Goal: Transaction & Acquisition: Purchase product/service

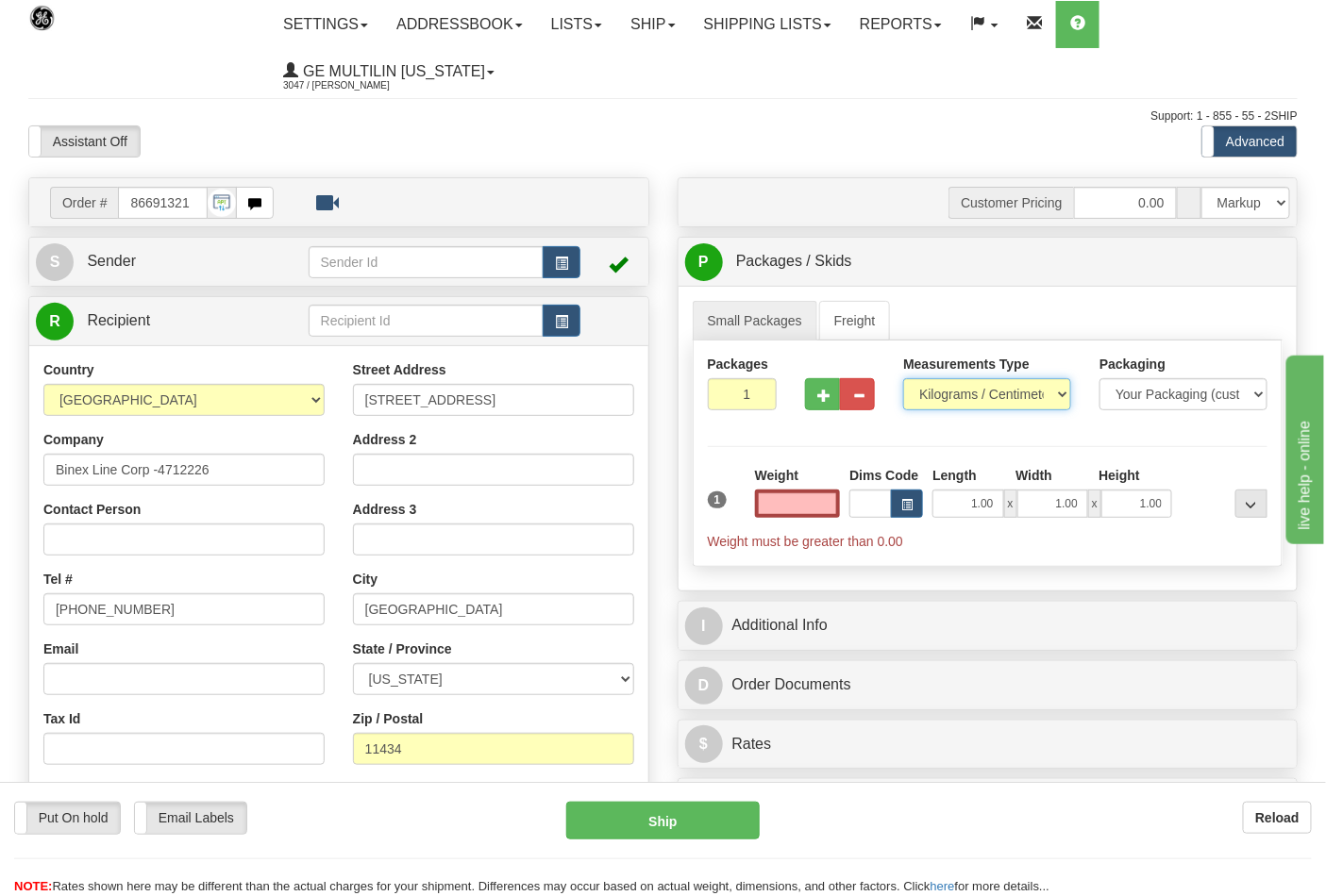
type input "0.00"
click at [938, 401] on select "Pounds / Inches Kilograms / Centimeters" at bounding box center [987, 394] width 168 height 32
select select "0"
click at [903, 379] on select "Pounds / Inches Kilograms / Centimeters" at bounding box center [987, 394] width 168 height 32
click at [836, 503] on input "0.00" at bounding box center [798, 504] width 86 height 28
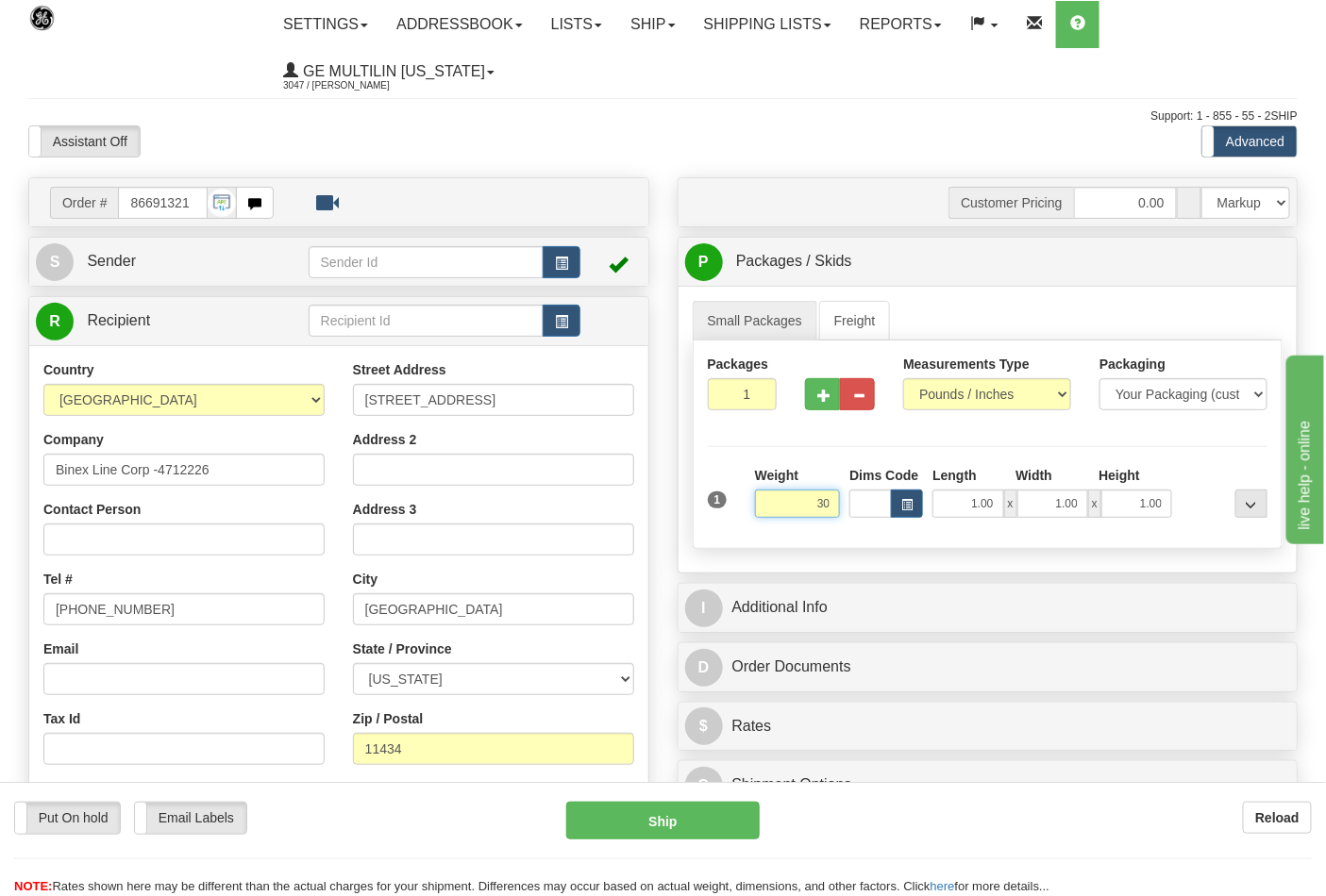
click button "Delete" at bounding box center [0, 0] width 0 height 0
type input "30.00"
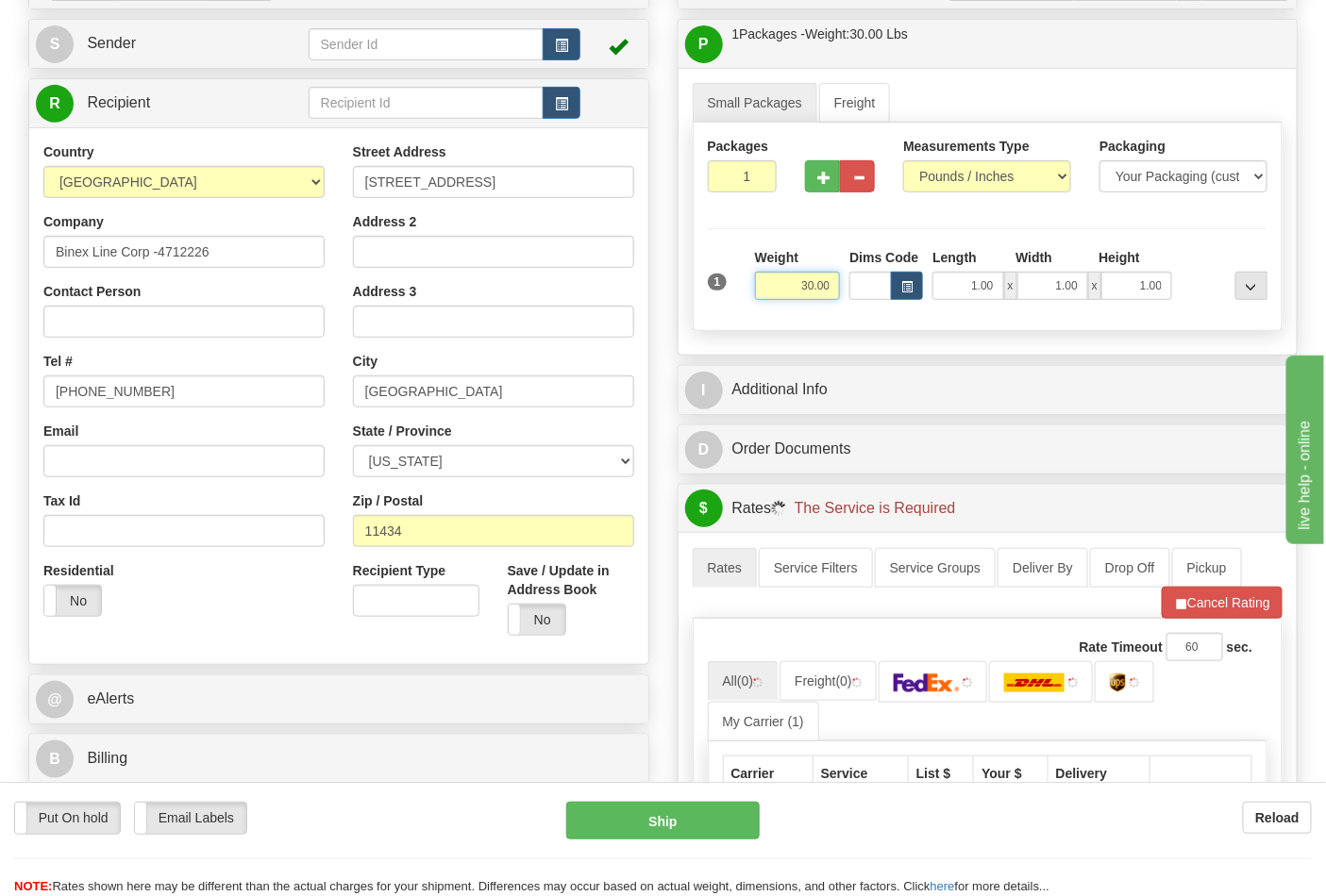
scroll to position [419, 0]
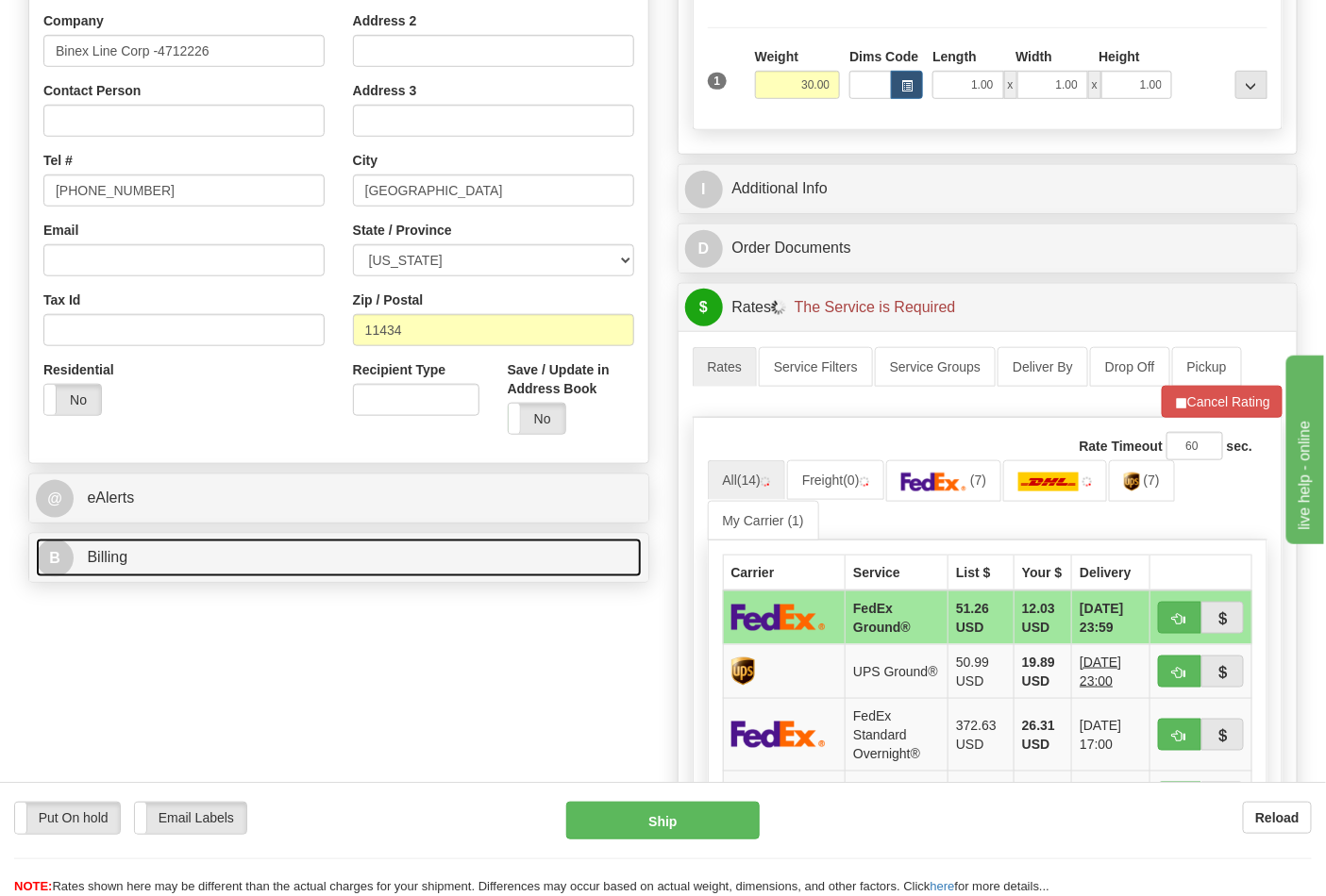
click at [171, 550] on link "B Billing" at bounding box center [339, 558] width 605 height 39
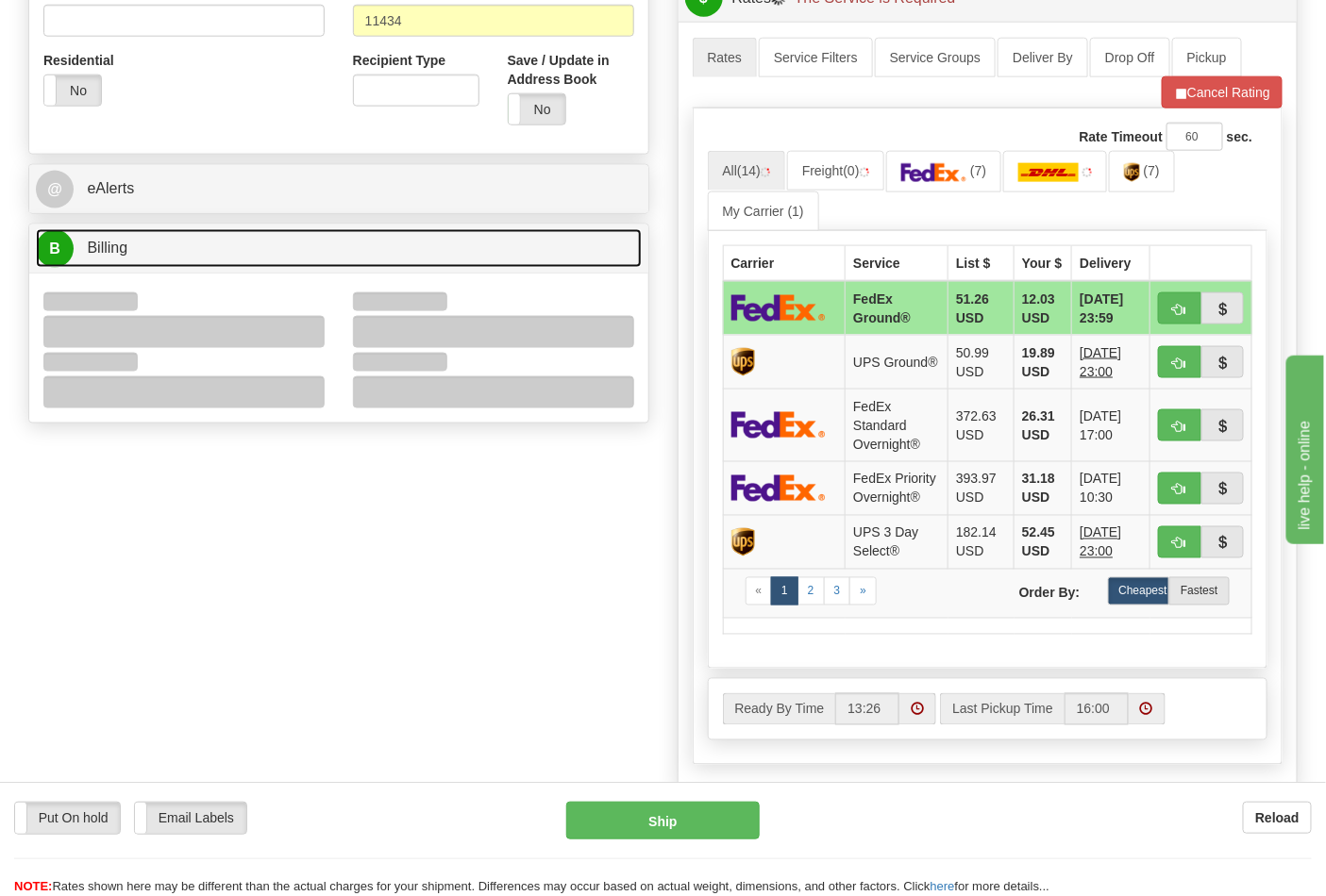
scroll to position [733, 0]
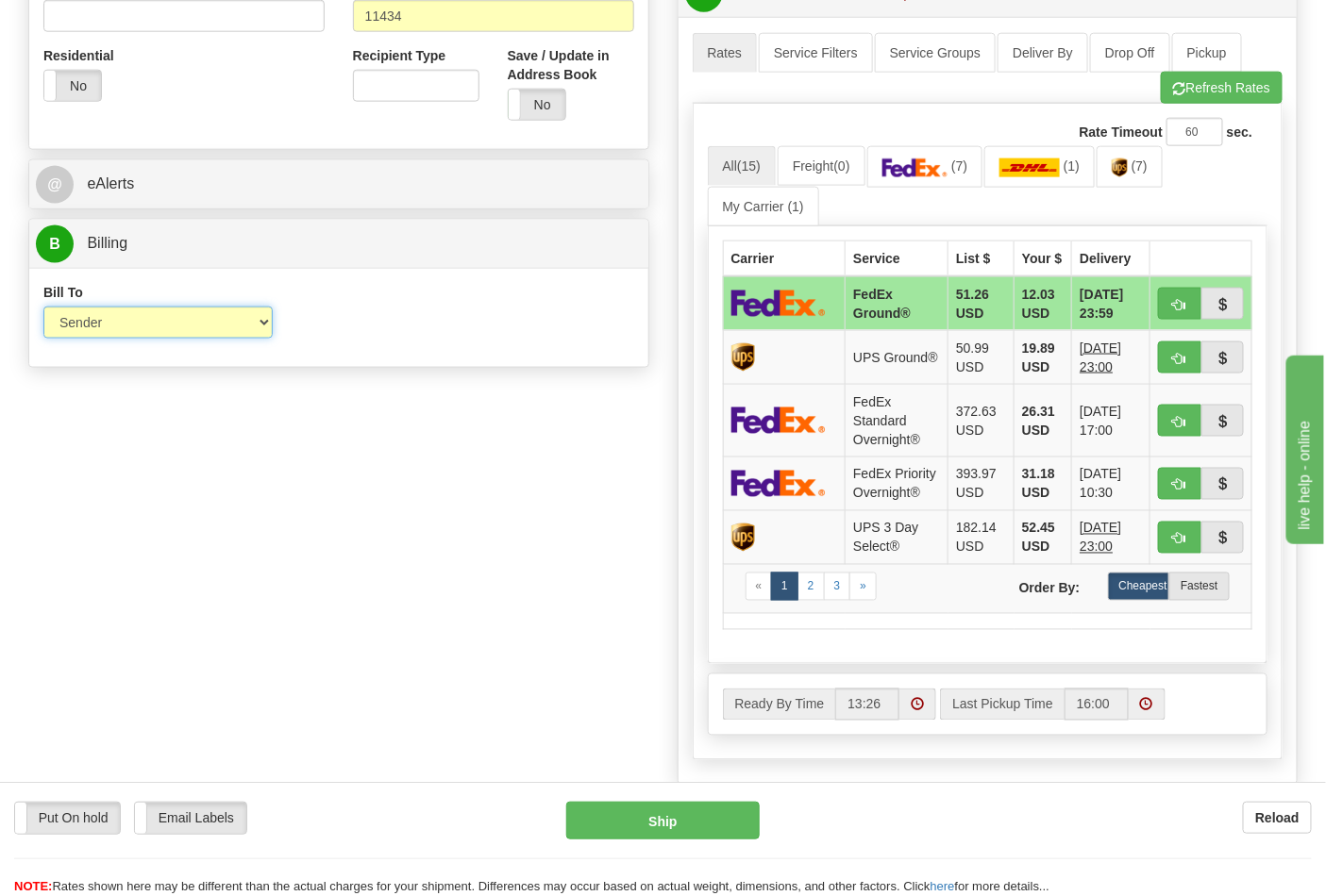
click at [102, 325] on select "Sender Recipient Third Party Collect" at bounding box center [157, 322] width 229 height 32
drag, startPoint x: 508, startPoint y: 336, endPoint x: 605, endPoint y: 311, distance: 100.2
click at [508, 336] on div "Bill To Sender Recipient Third Party Collect Account 3rd Party Account List Ple…" at bounding box center [339, 318] width 619 height 70
click at [968, 165] on span "(7)" at bounding box center [959, 165] width 16 height 15
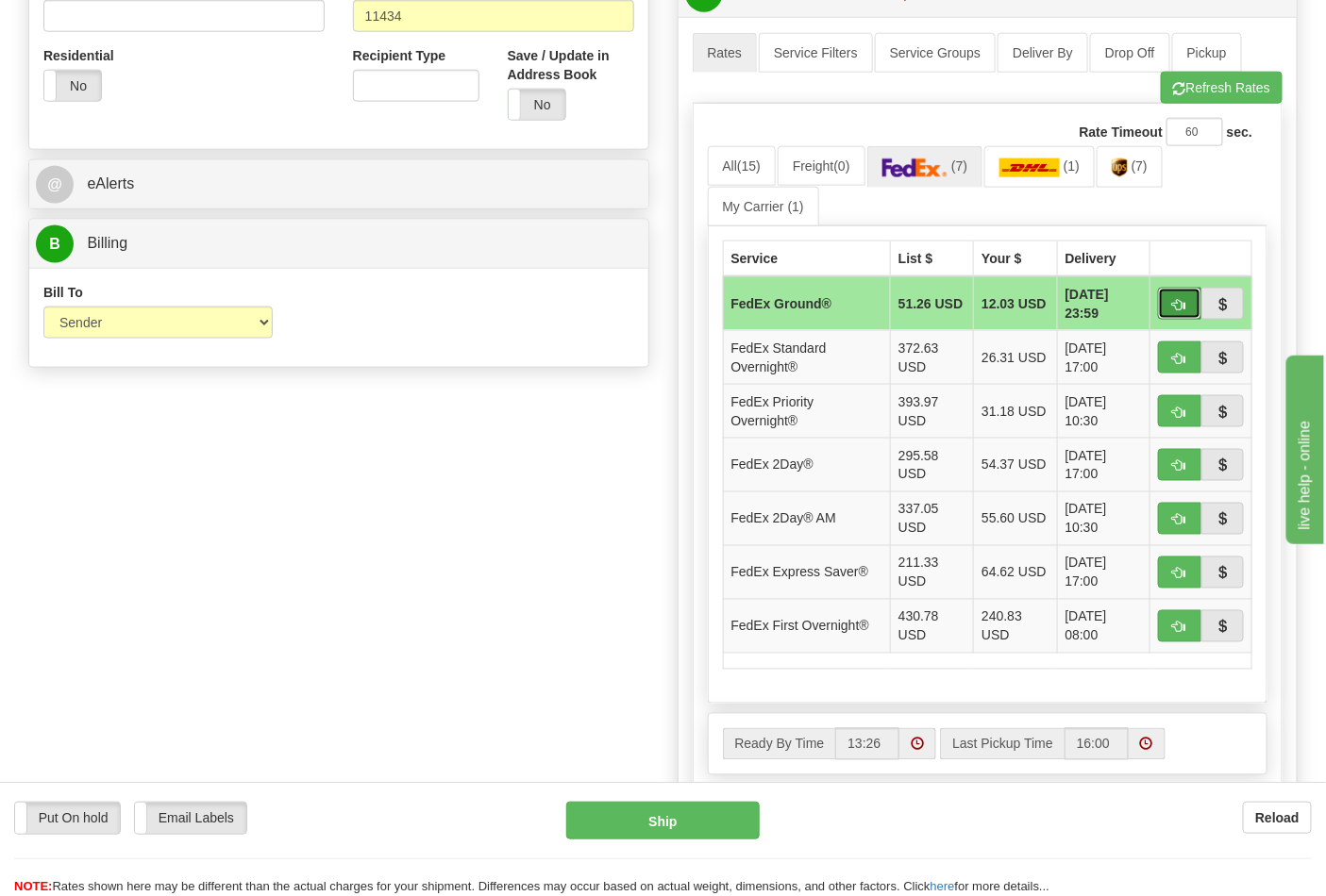
click at [1167, 312] on button "button" at bounding box center [1180, 304] width 43 height 32
type input "92"
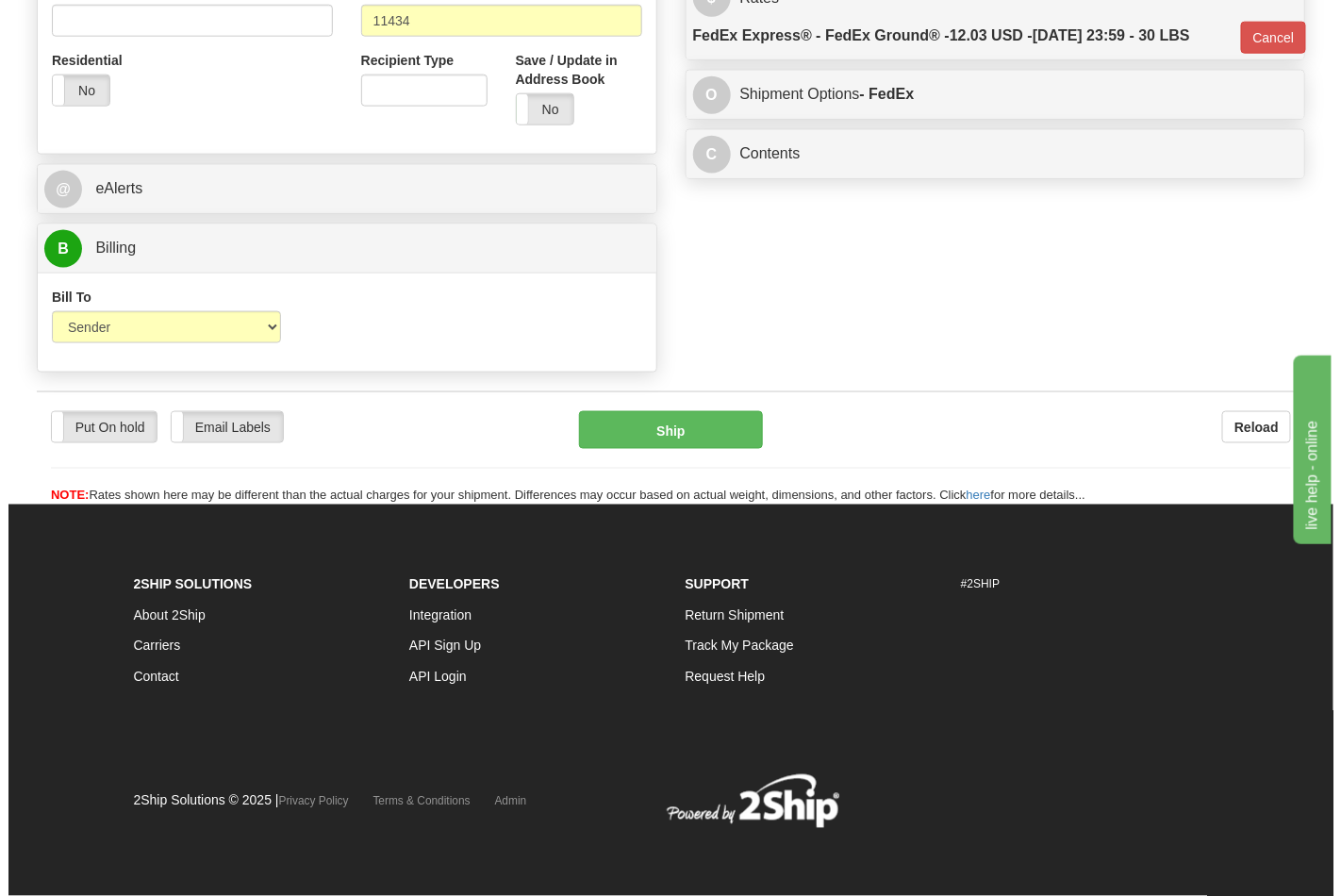
scroll to position [704, 0]
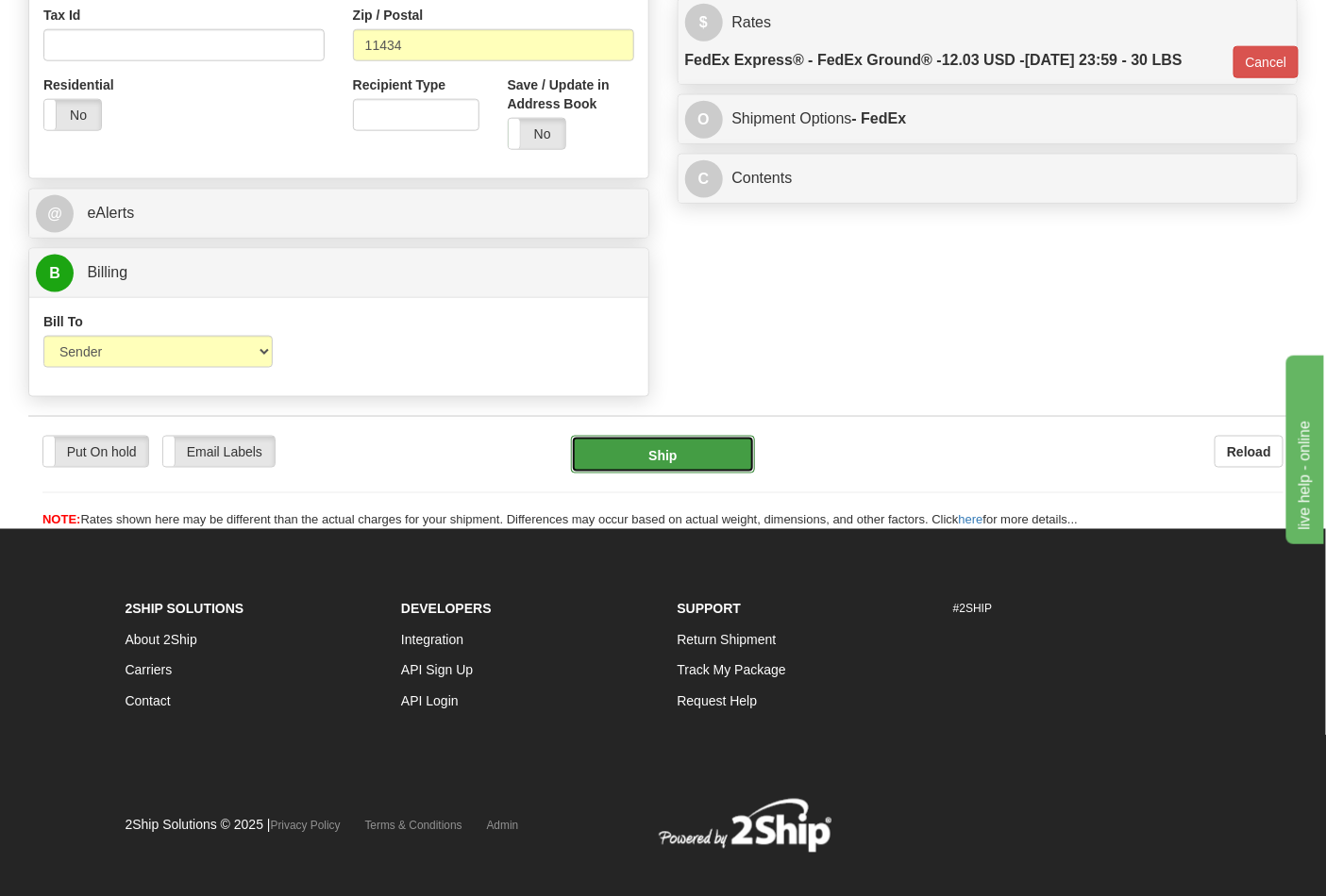
click at [672, 464] on button "Ship" at bounding box center [662, 454] width 183 height 38
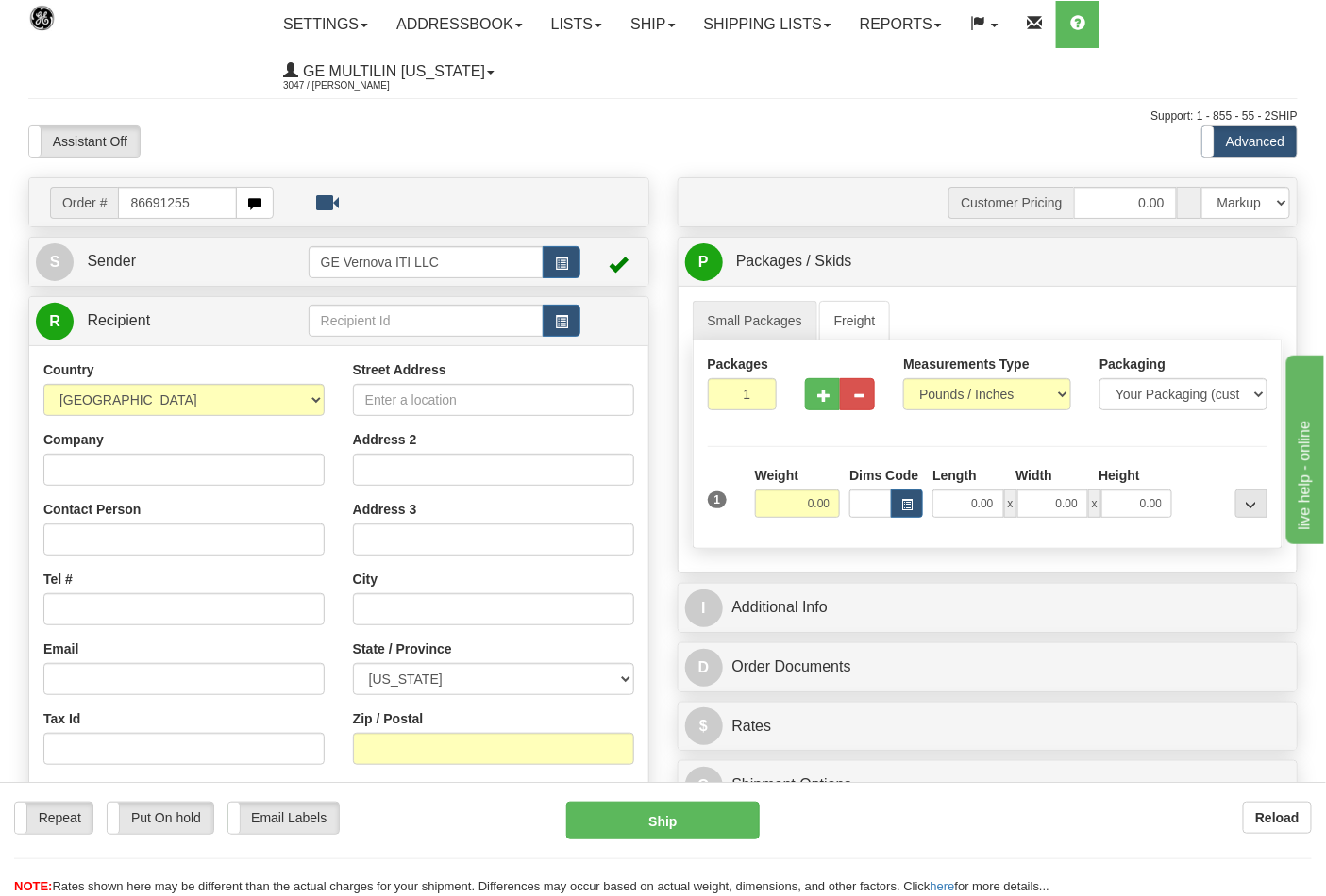
type input "86691255"
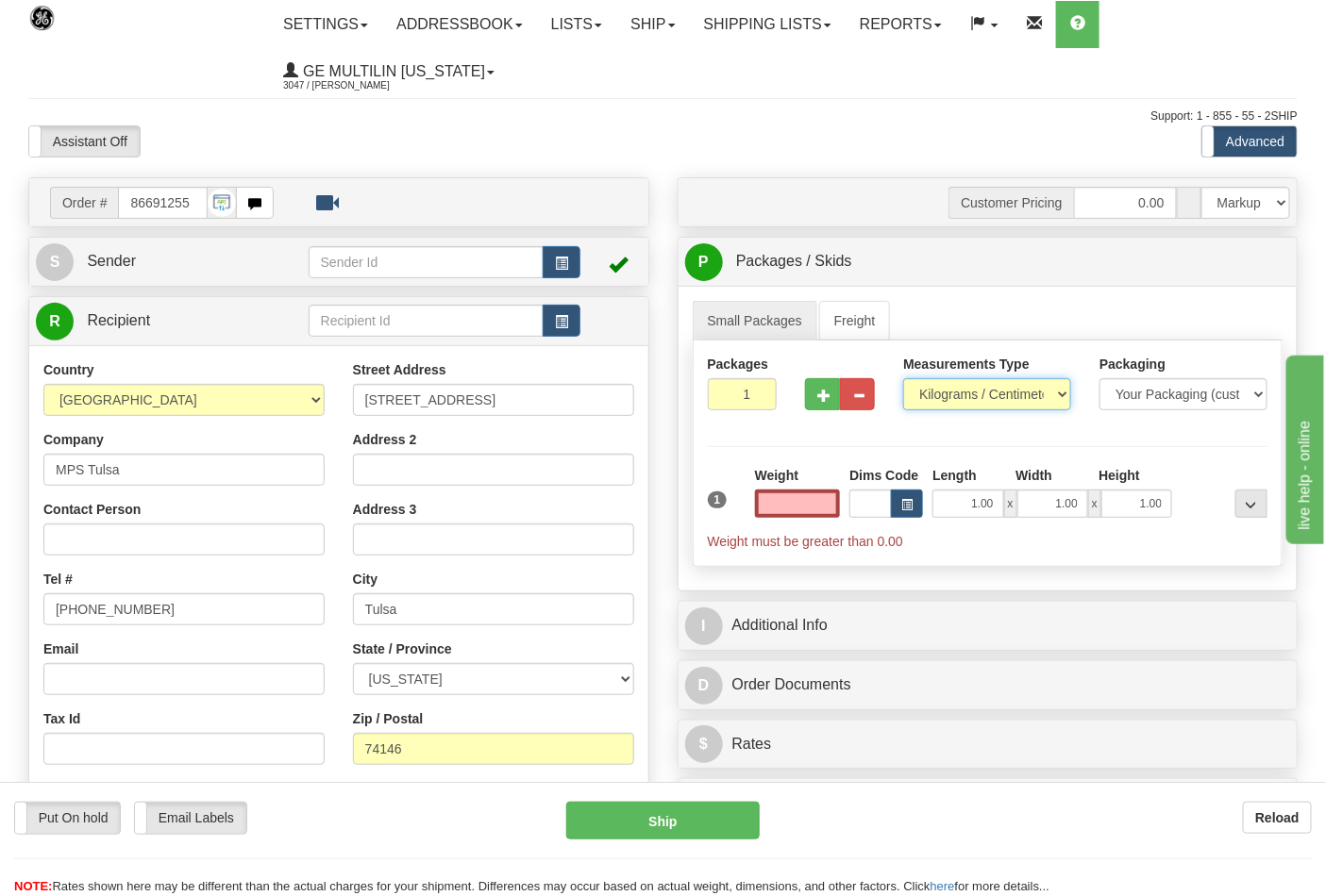
type input "0.00"
click at [941, 393] on select "Pounds / Inches Kilograms / Centimeters" at bounding box center [987, 394] width 168 height 32
select select "0"
click at [903, 379] on select "Pounds / Inches Kilograms / Centimeters" at bounding box center [987, 394] width 168 height 32
click at [832, 399] on button "button" at bounding box center [822, 394] width 35 height 32
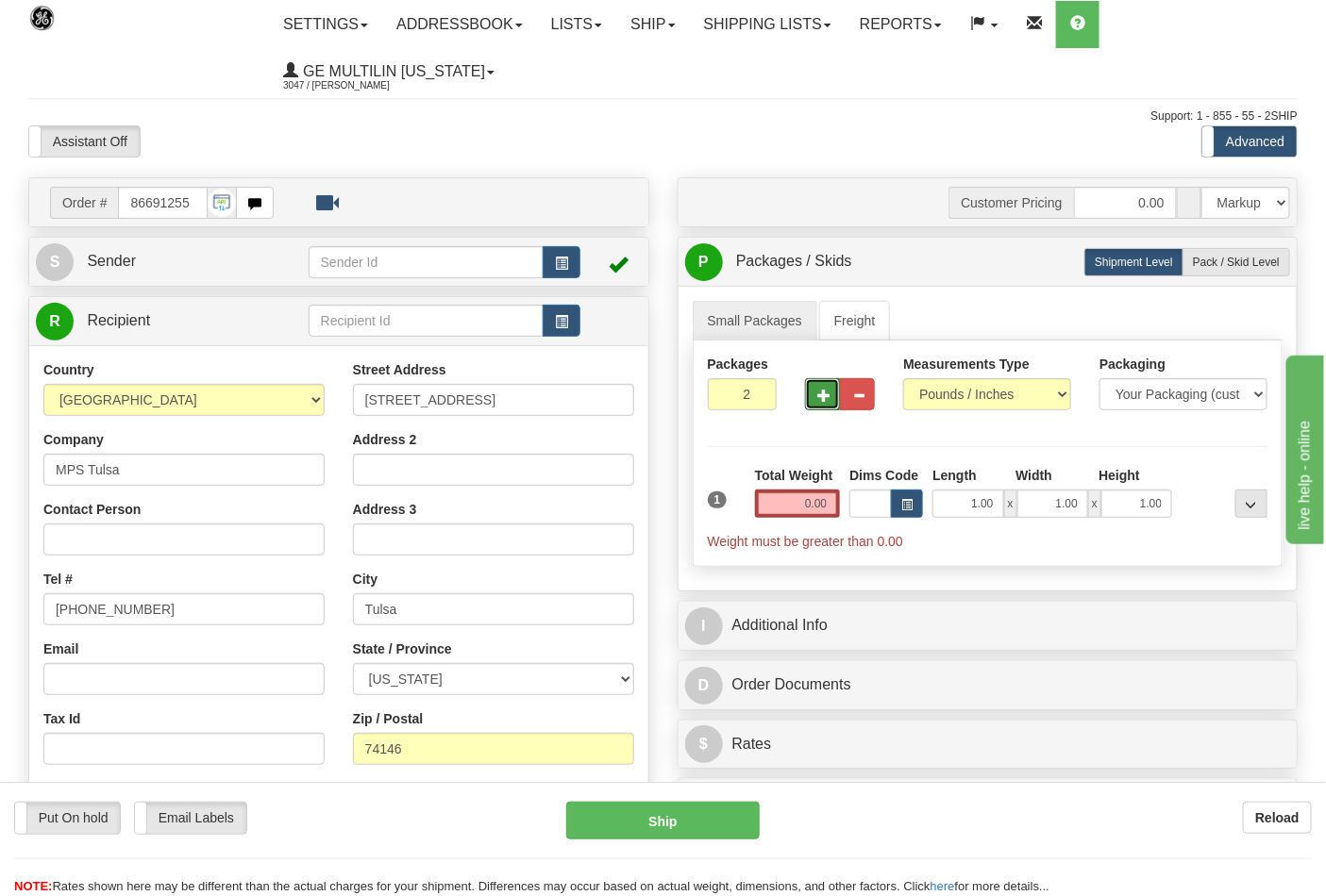
click at [829, 399] on span "button" at bounding box center [824, 395] width 14 height 13
click at [828, 399] on span "button" at bounding box center [824, 395] width 14 height 13
type input "4"
click at [831, 502] on input "0.00" at bounding box center [798, 504] width 86 height 28
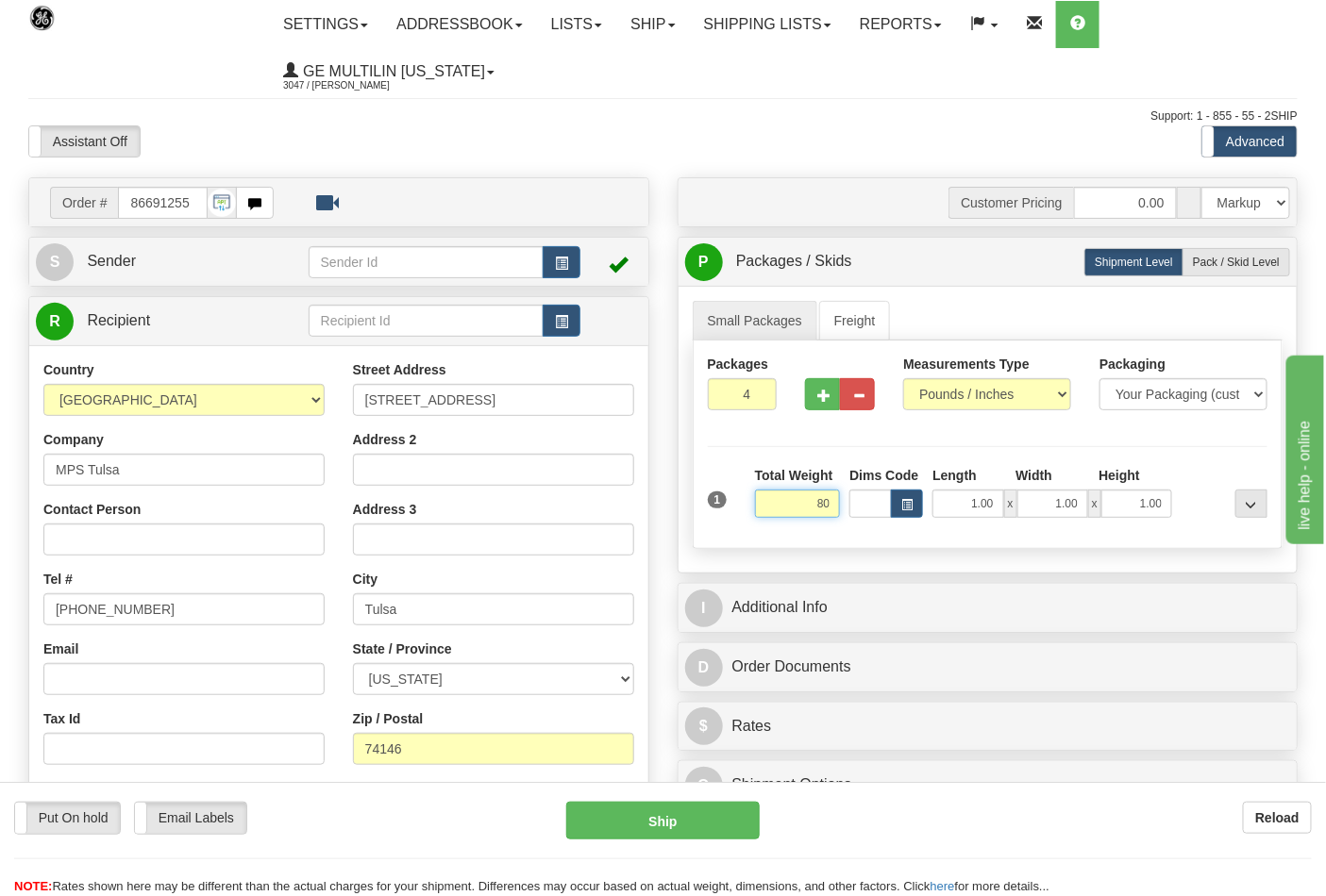
click button "Delete" at bounding box center [0, 0] width 0 height 0
type input "80.00"
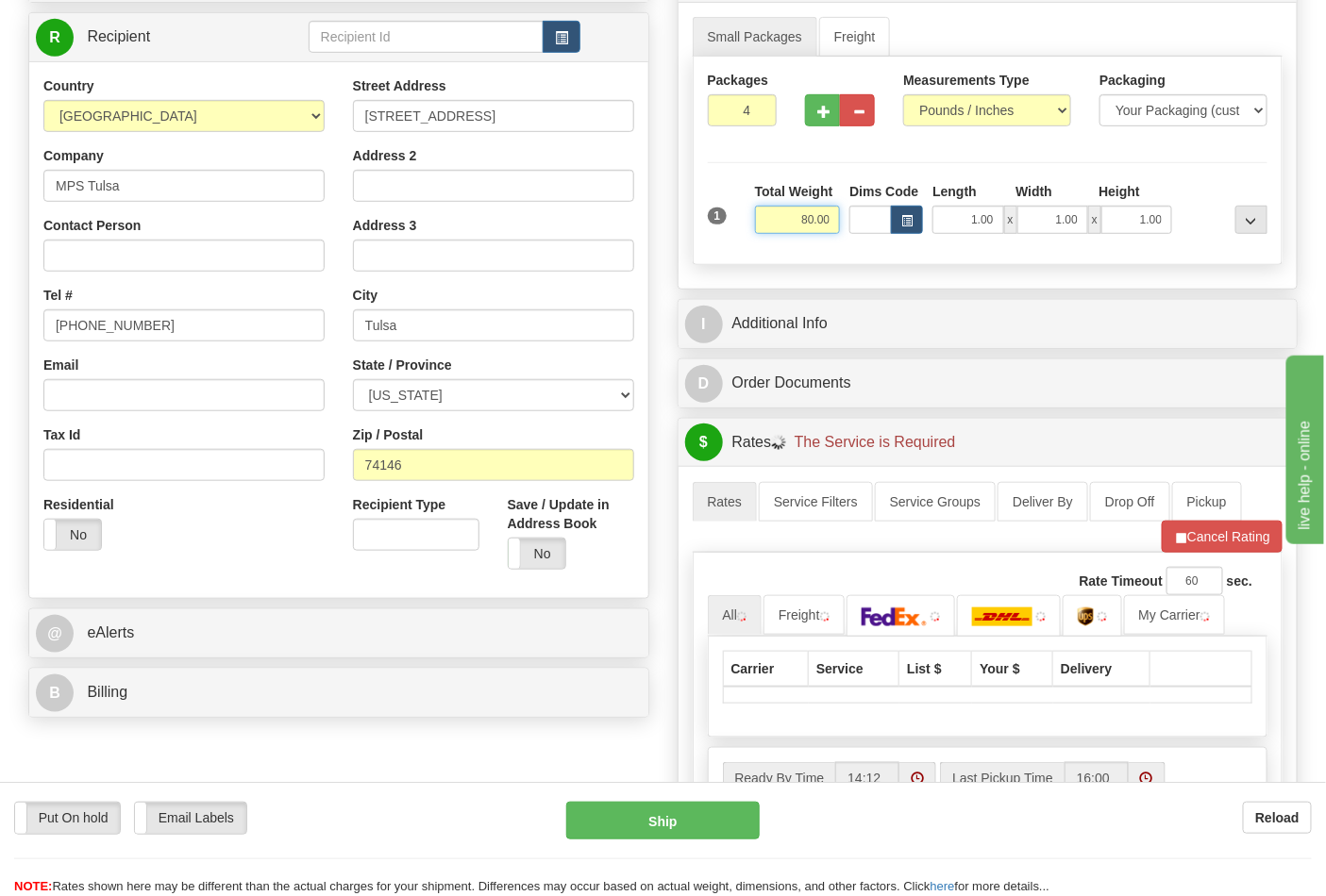
scroll to position [314, 0]
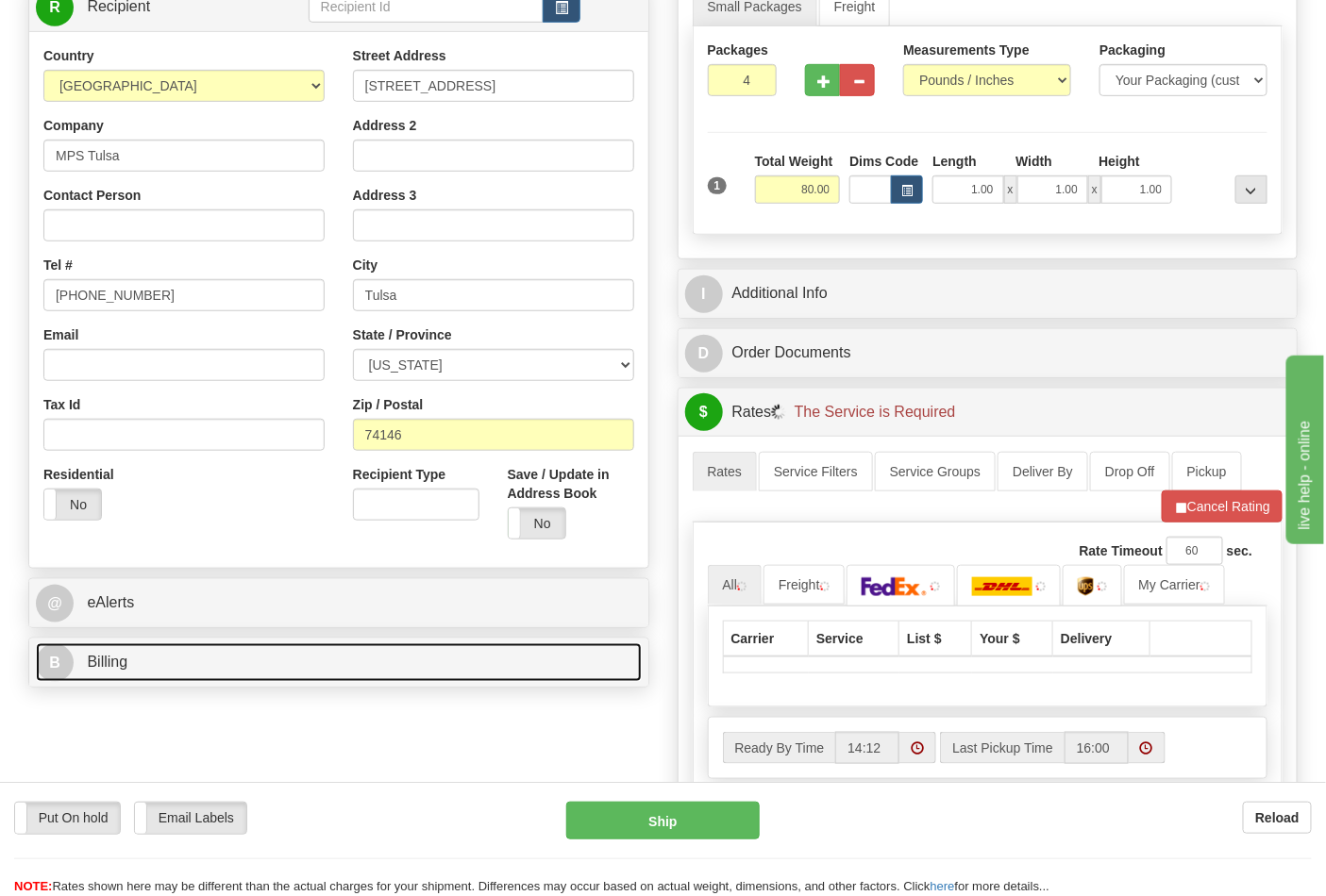
click at [119, 662] on span "Billing" at bounding box center [107, 662] width 41 height 16
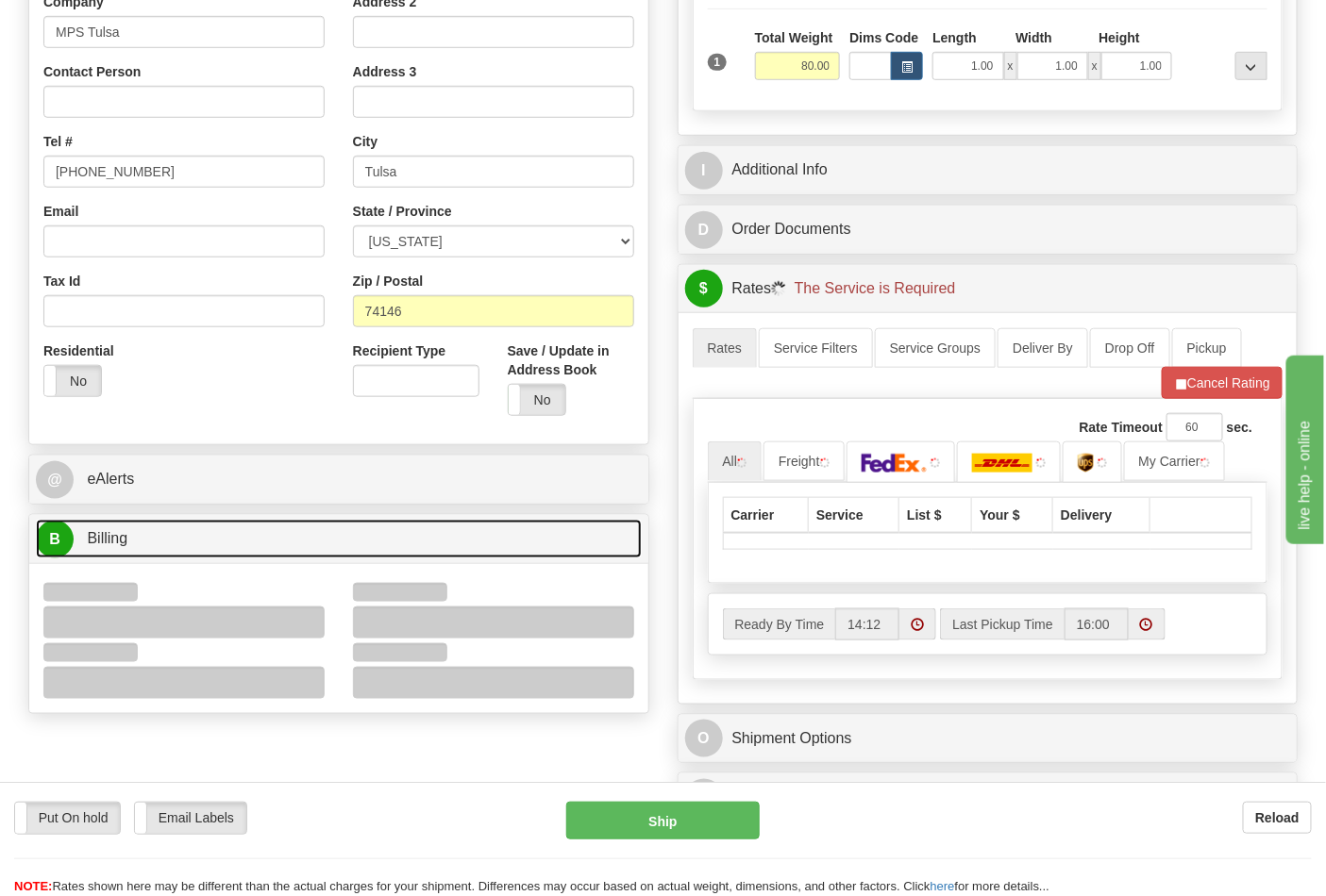
scroll to position [523, 0]
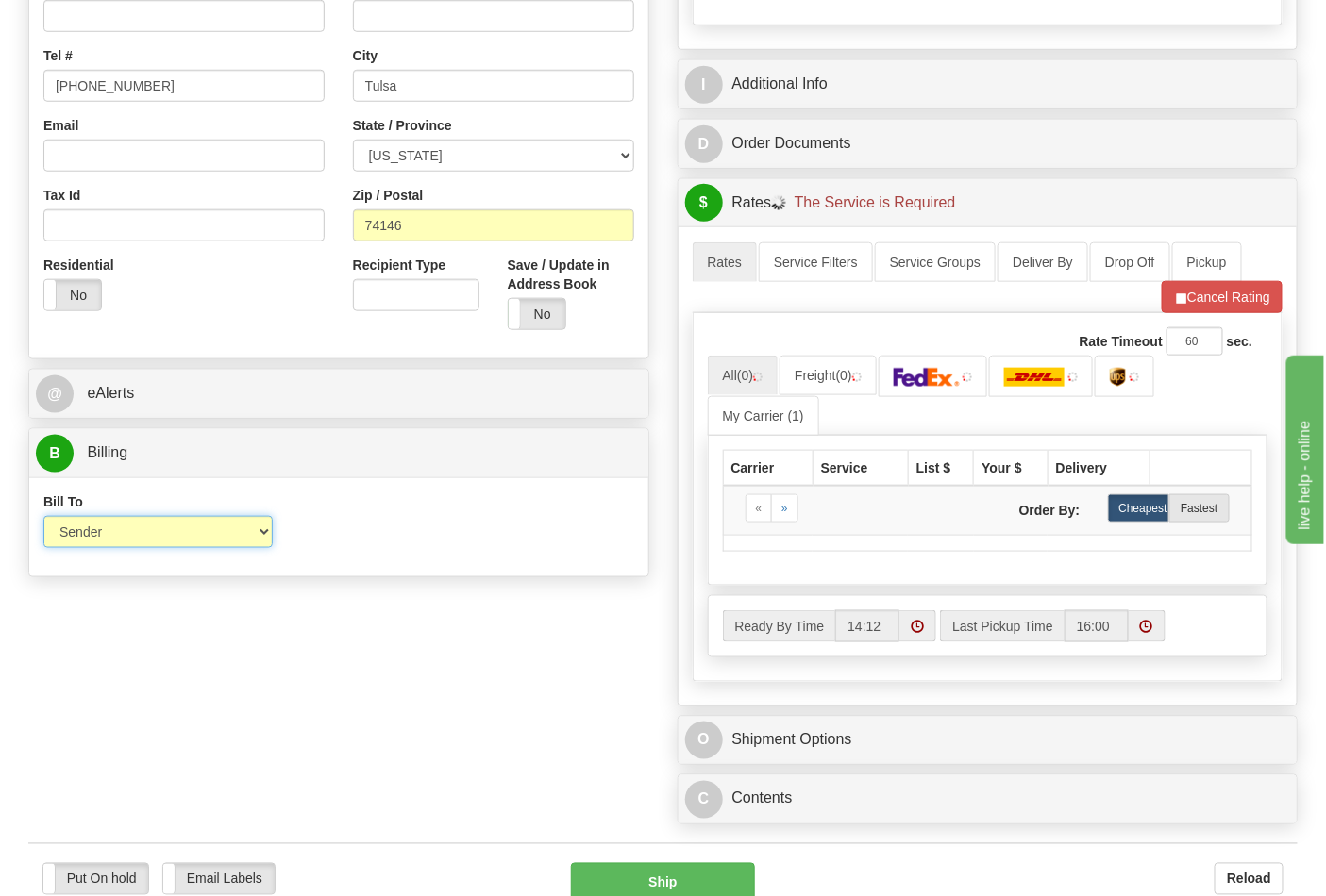
click at [120, 536] on select "Sender Recipient Third Party Collect" at bounding box center [157, 532] width 229 height 32
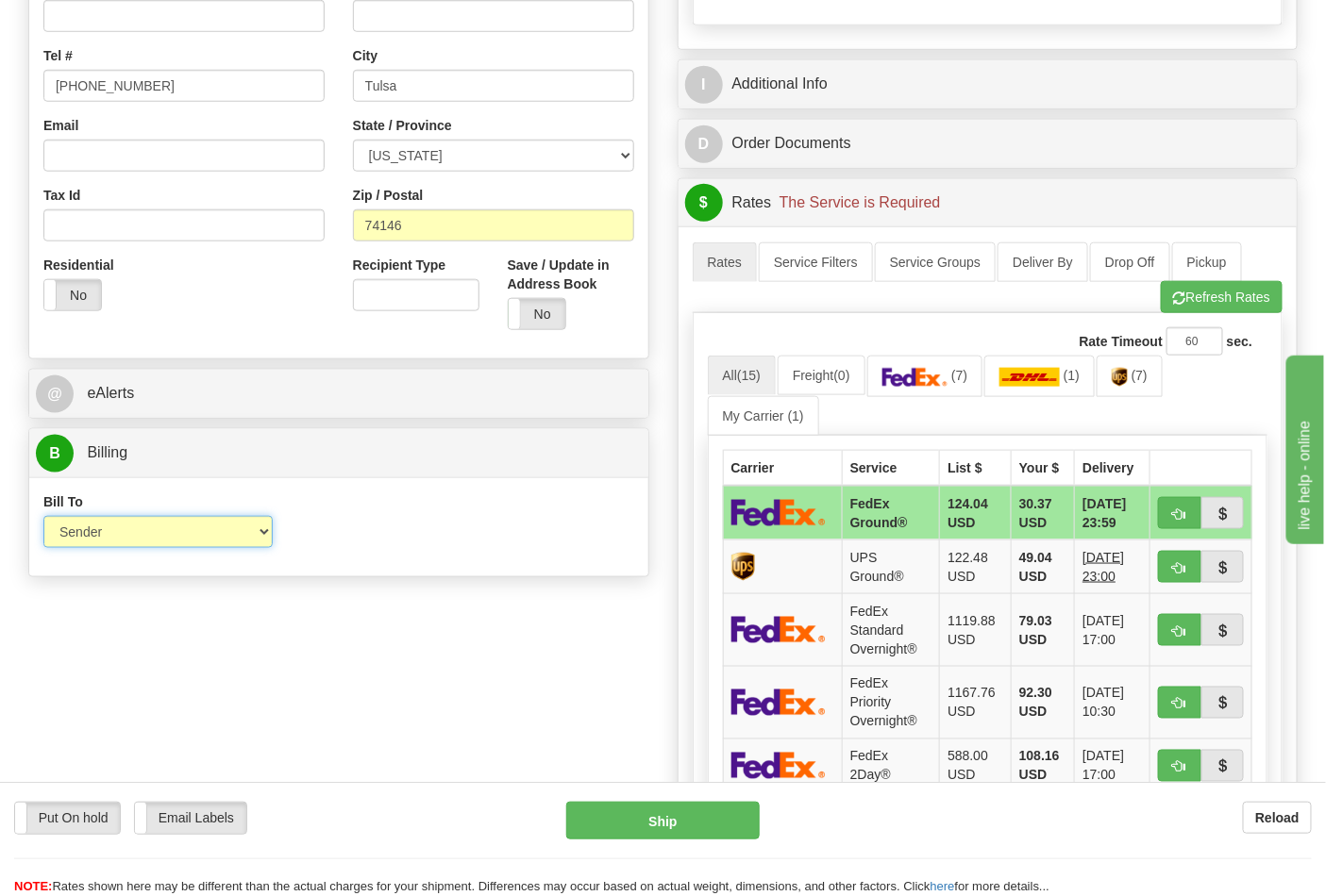
select select "2"
click at [43, 518] on select "Sender Recipient Third Party Collect" at bounding box center [157, 532] width 229 height 32
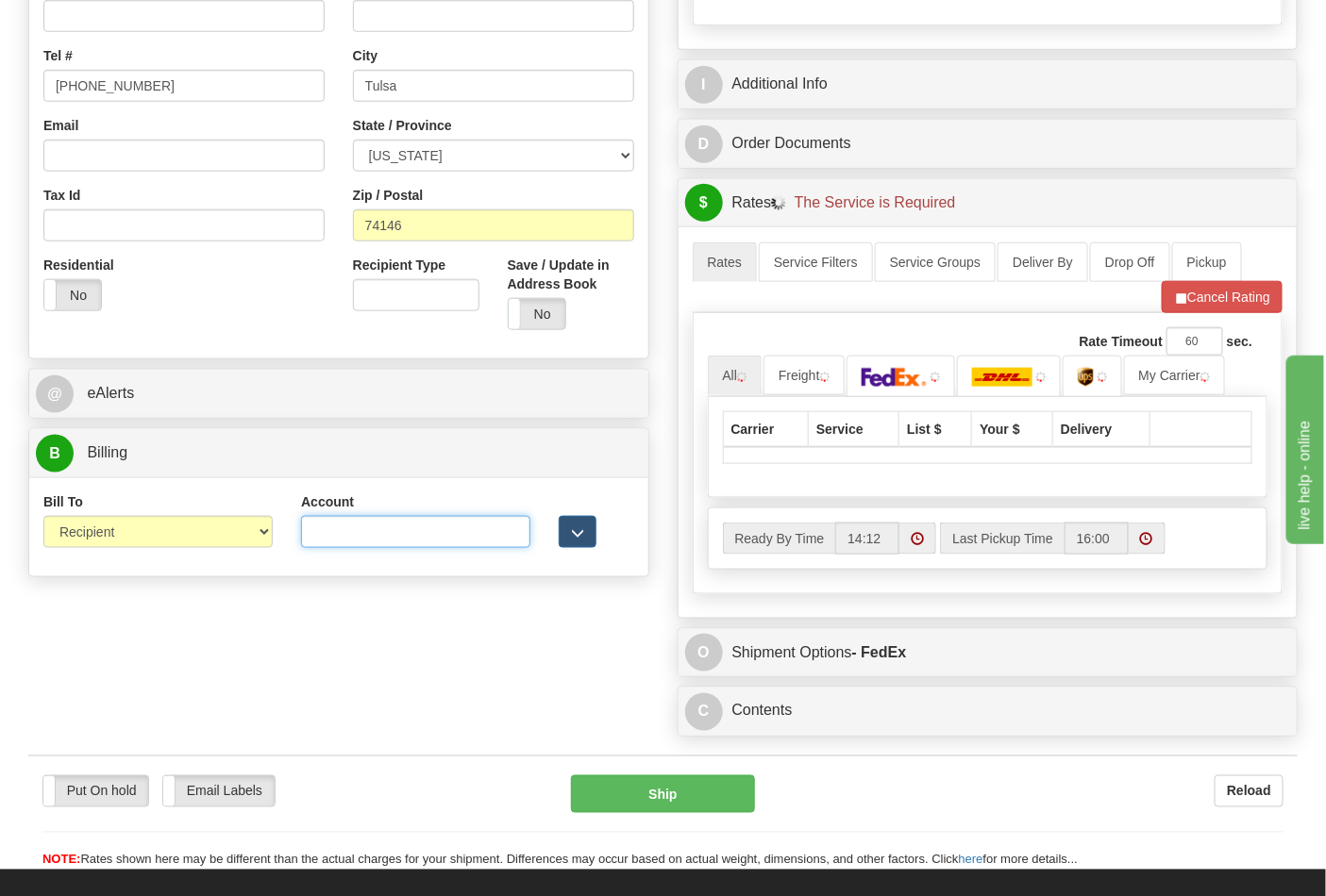
click at [354, 538] on input "Account" at bounding box center [415, 532] width 229 height 32
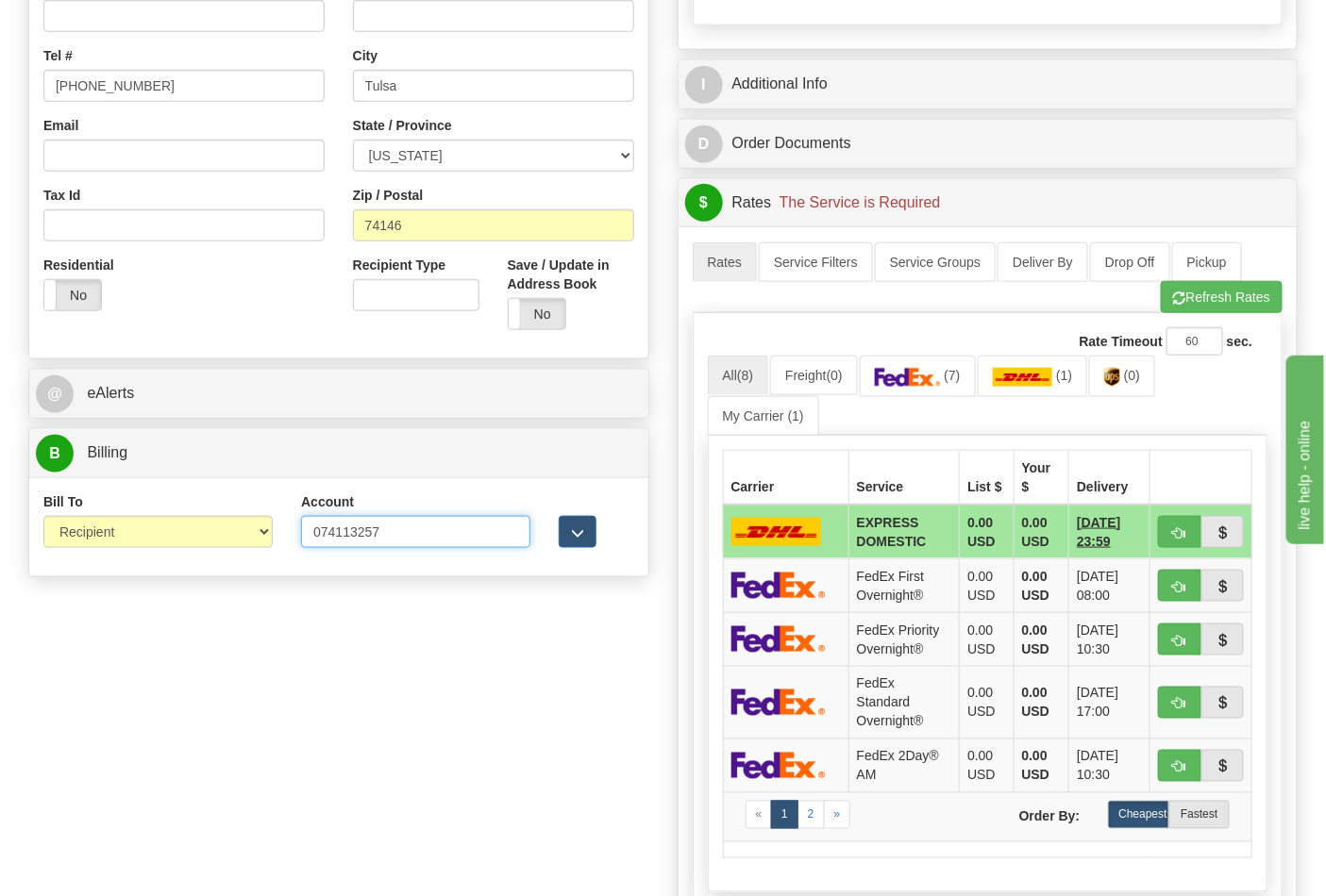
type input "074113257"
click button "Delete" at bounding box center [0, 0] width 0 height 0
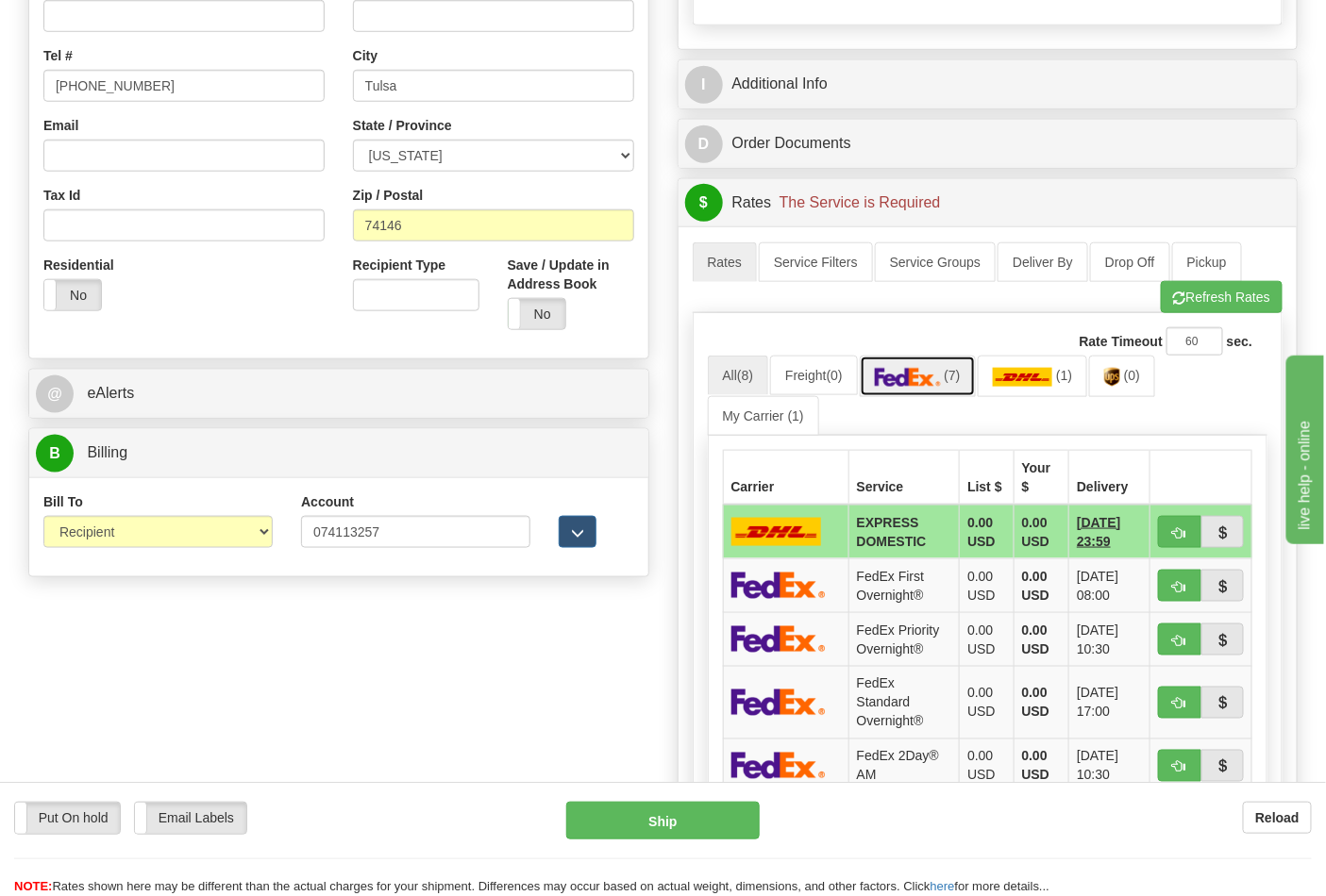
click at [926, 372] on img at bounding box center [908, 377] width 66 height 19
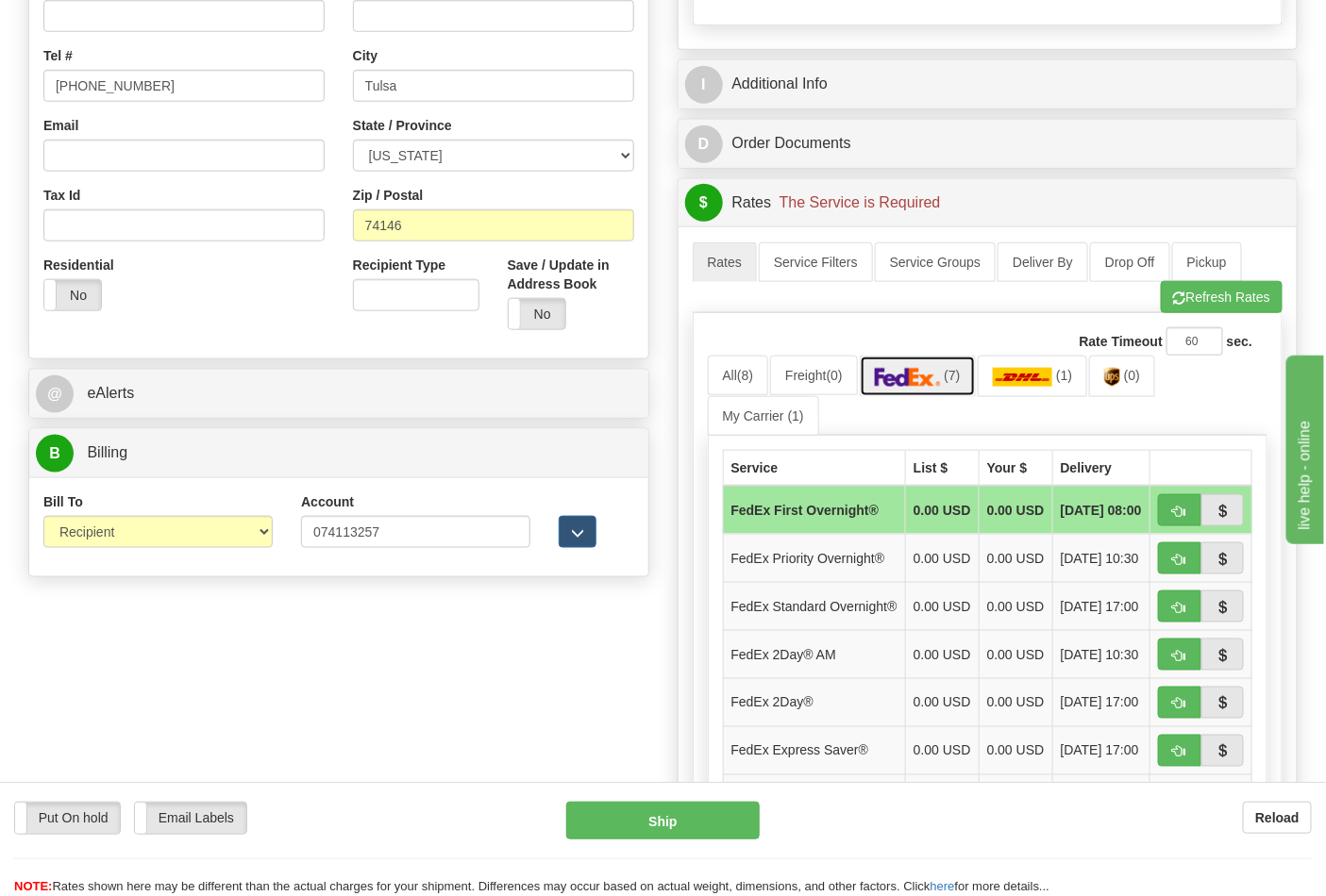
scroll to position [733, 0]
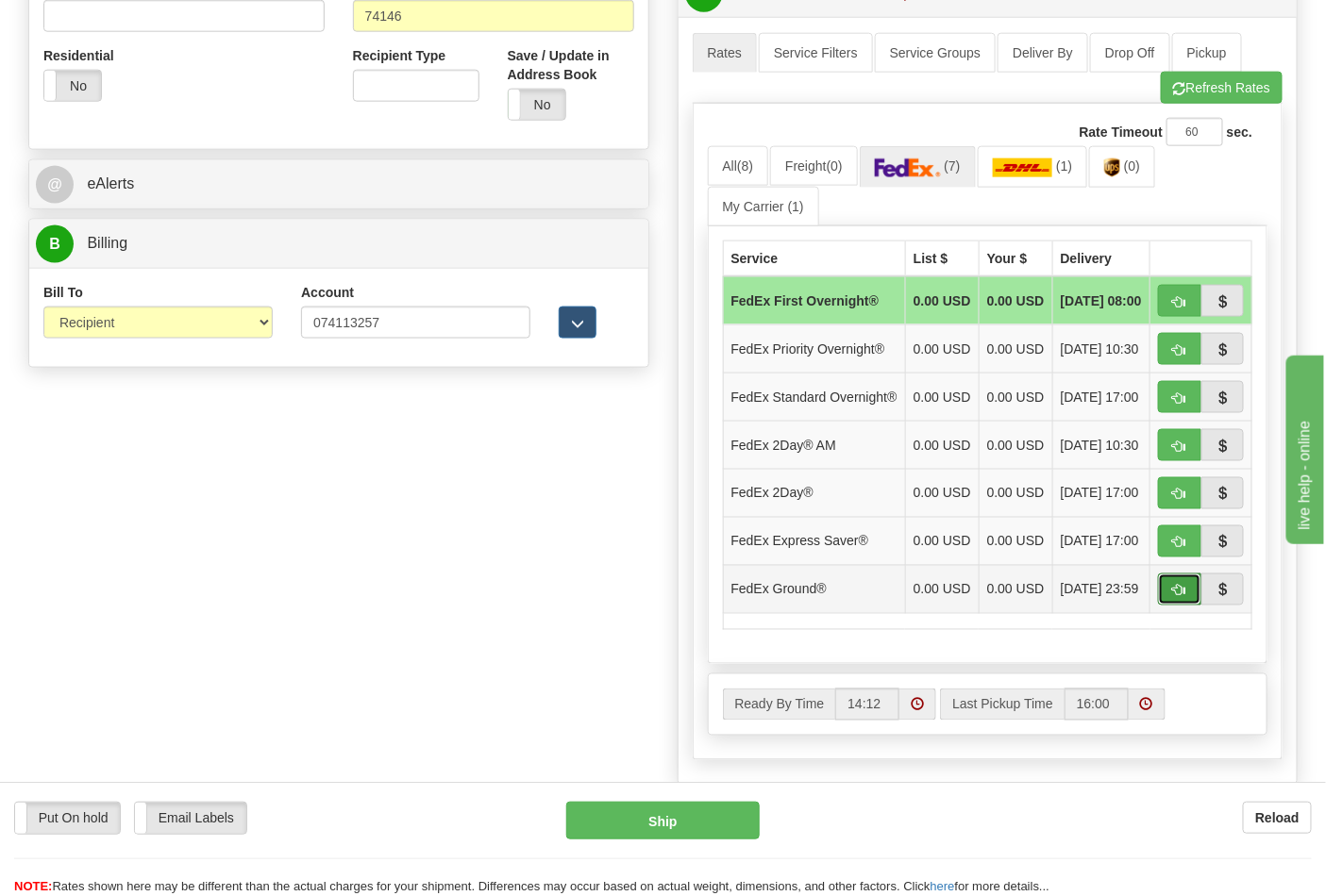
click at [1181, 605] on button "button" at bounding box center [1180, 590] width 43 height 32
type input "92"
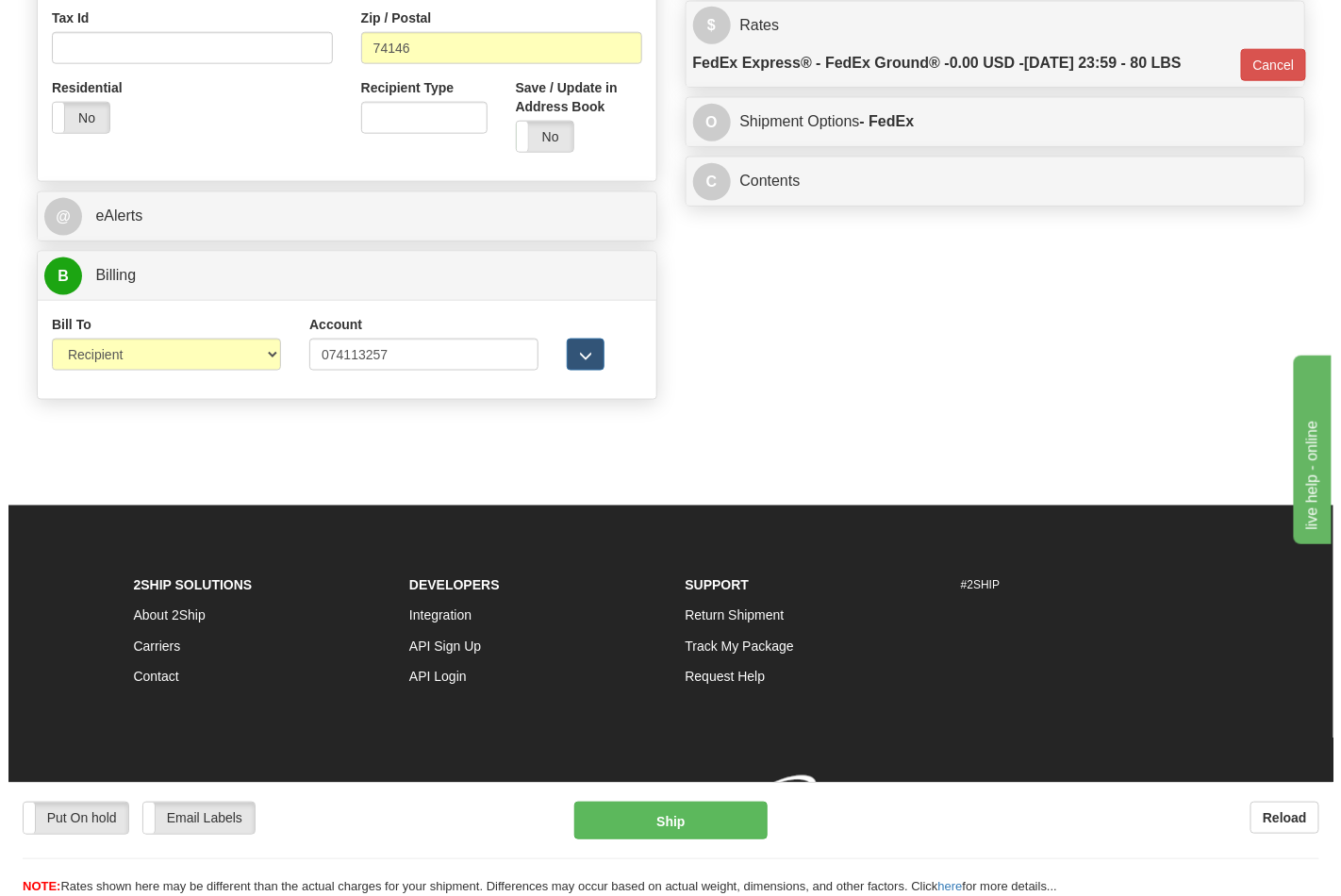
scroll to position [704, 0]
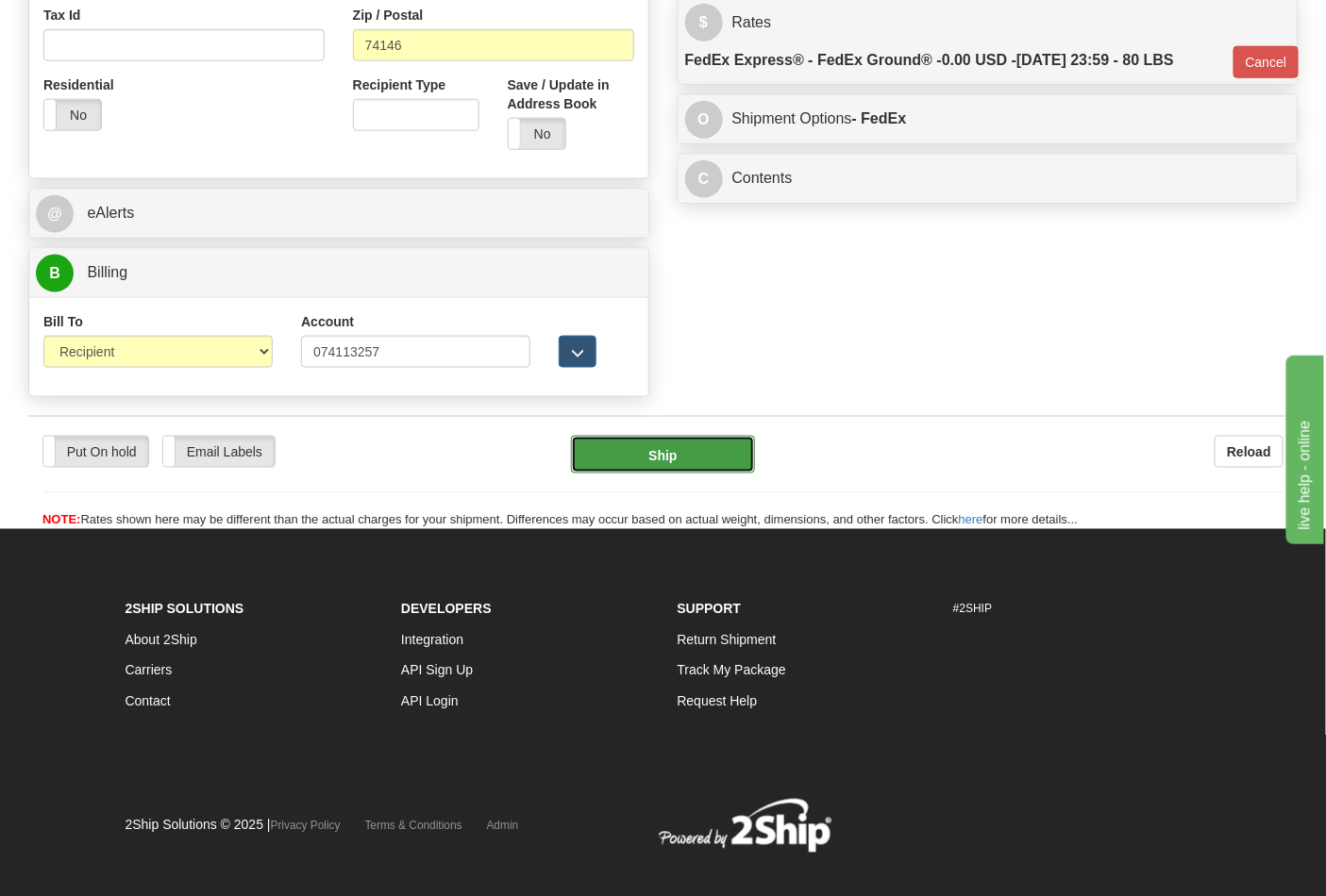
click at [682, 459] on button "Ship" at bounding box center [662, 454] width 183 height 38
